Goal: Task Accomplishment & Management: Use online tool/utility

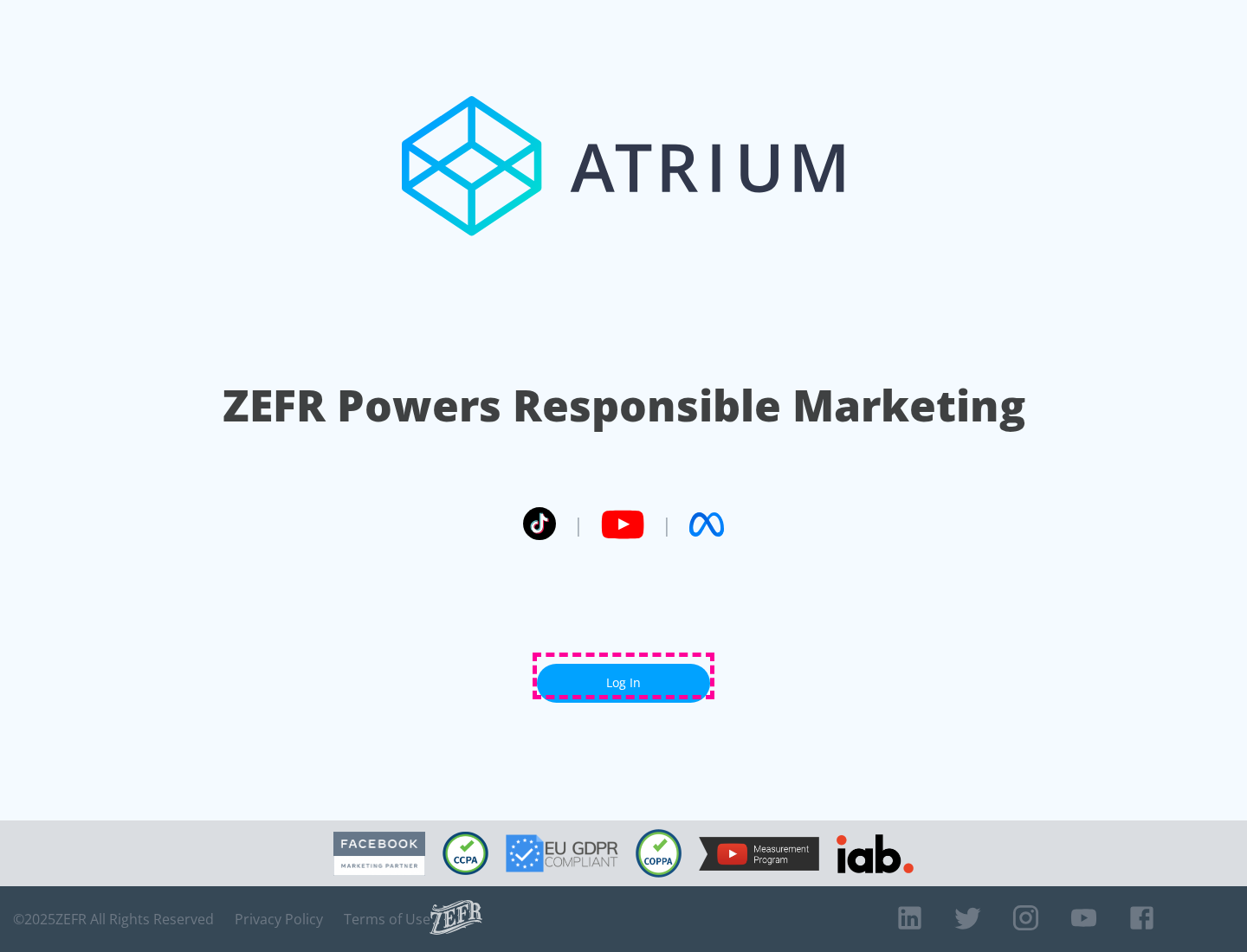
click at [624, 676] on link "Log In" at bounding box center [623, 683] width 173 height 39
